Goal: Task Accomplishment & Management: Manage account settings

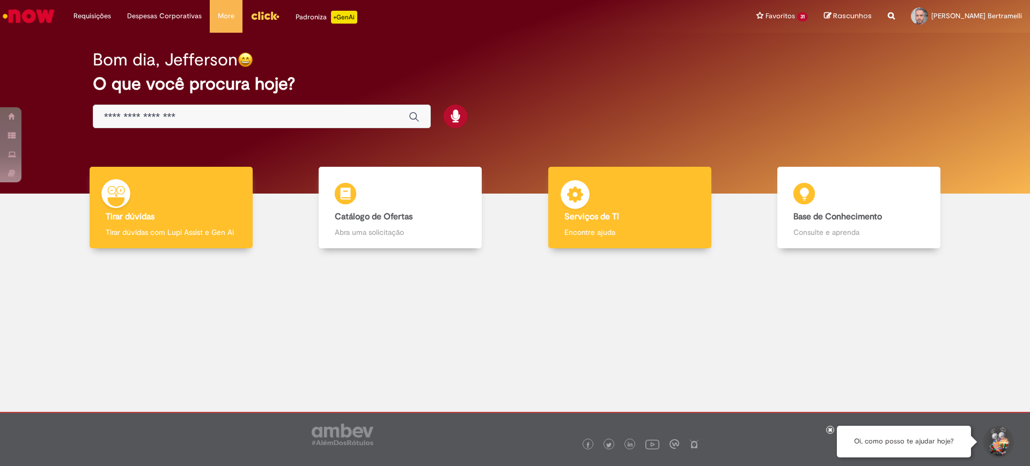
click at [597, 212] on b "Serviços de TI" at bounding box center [591, 216] width 55 height 11
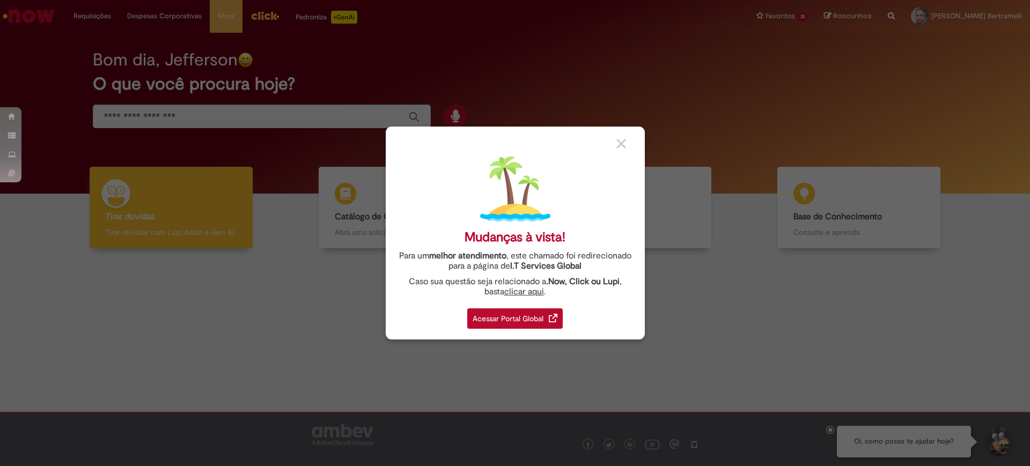
click at [525, 315] on div "Acessar Portal Global" at bounding box center [514, 318] width 95 height 20
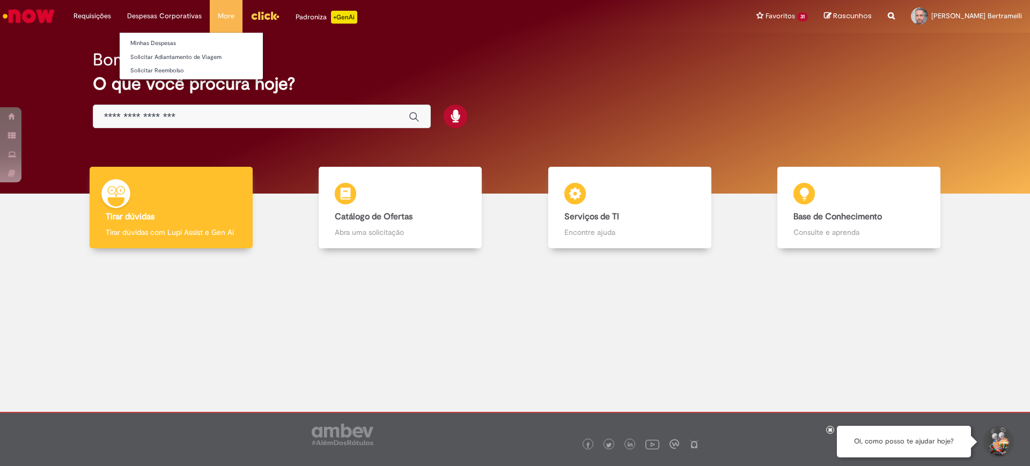
click at [170, 49] on li "Solicitar Adiantamento de Viagem" at bounding box center [191, 56] width 143 height 14
click at [171, 46] on link "Minhas Despesas" at bounding box center [191, 44] width 143 height 12
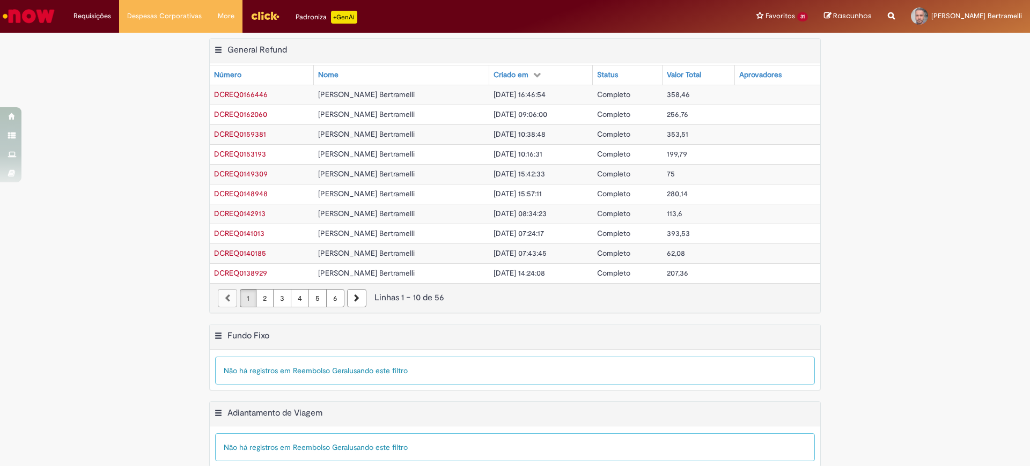
click at [391, 99] on span "[PERSON_NAME] Bertramelli" at bounding box center [366, 95] width 97 height 10
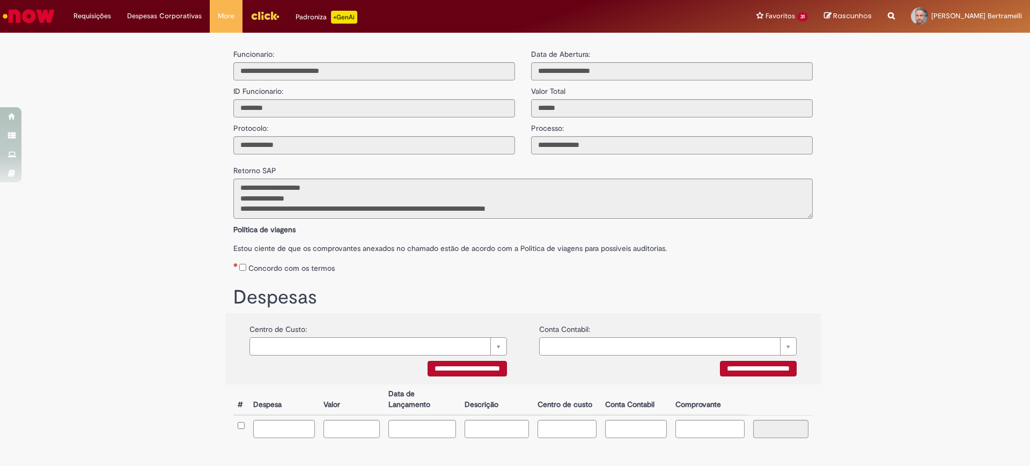
scroll to position [34, 0]
click at [394, 195] on textarea "**********" at bounding box center [522, 199] width 579 height 40
